Goal: Task Accomplishment & Management: Manage account settings

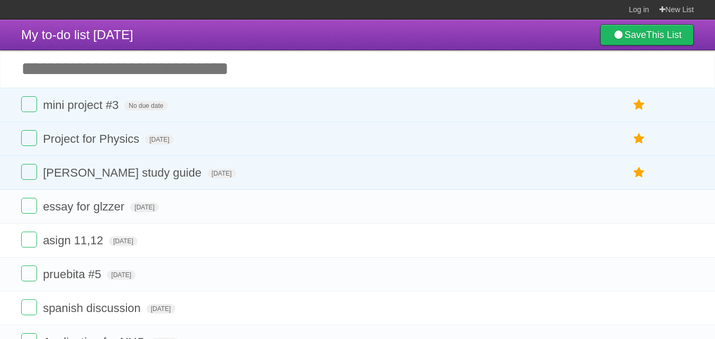
scroll to position [50, 0]
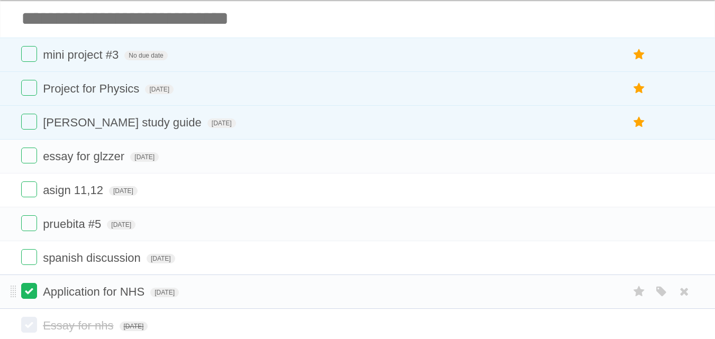
click at [30, 291] on label at bounding box center [29, 291] width 16 height 16
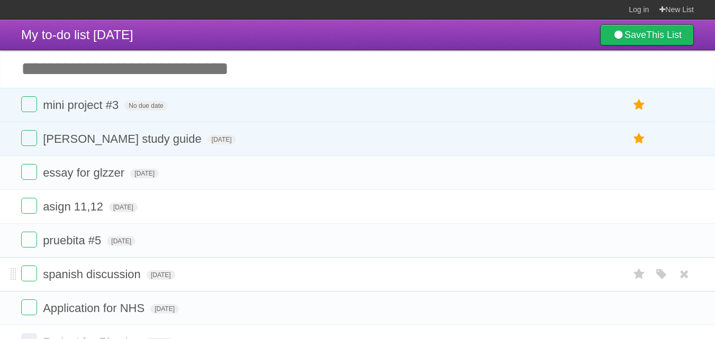
scroll to position [193, 0]
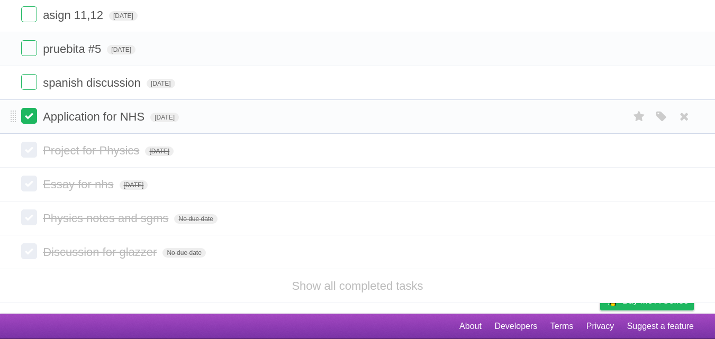
click at [35, 120] on label at bounding box center [29, 116] width 16 height 16
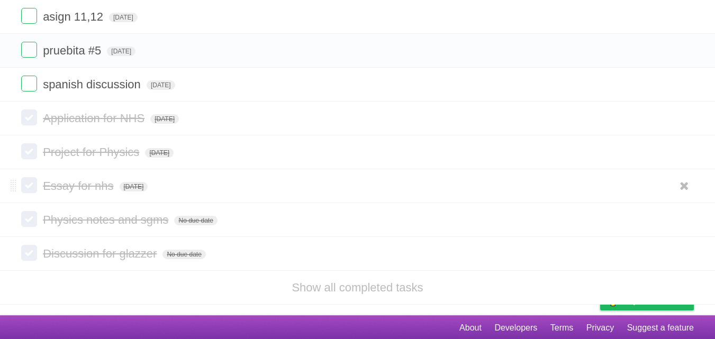
scroll to position [0, 0]
